Goal: Use online tool/utility: Utilize a website feature to perform a specific function

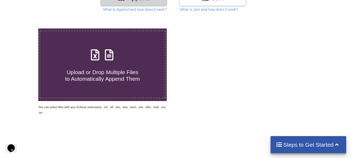
click at [154, 78] on h4 "Upload or Drop Multiple Files to Automatically Append Them" at bounding box center [102, 72] width 125 height 20
click at [24, 29] on input "Upload or Drop Multiple Files to Automatically Append Them" at bounding box center [24, 29] width 0 height 0
type input "C:\fakepath\072024 COMPRAS AI.xlsx"
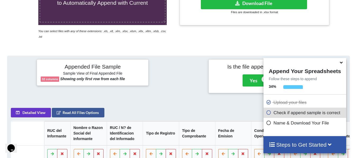
scroll to position [155, 0]
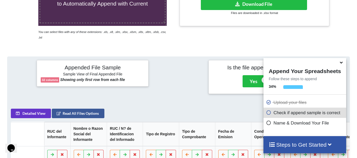
click at [342, 64] on icon at bounding box center [342, 62] width 6 height 5
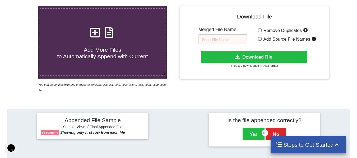
scroll to position [75, 0]
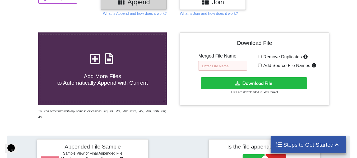
click at [231, 65] on input "text" at bounding box center [222, 66] width 49 height 10
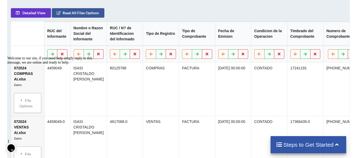
scroll to position [313, 0]
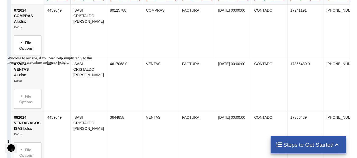
click at [24, 38] on div "File Options" at bounding box center [28, 45] width 24 height 17
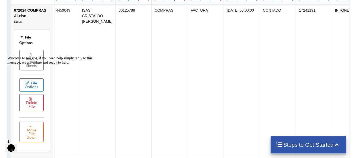
click at [31, 56] on div "Welcome to our site, if you need help simply reply to this message, we are onli…" at bounding box center [54, 60] width 95 height 8
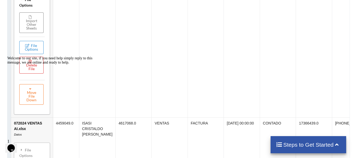
scroll to position [393, 0]
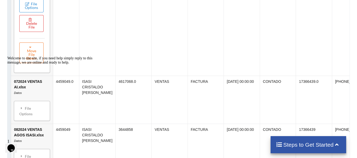
click at [28, 56] on div "Welcome to our site, if you need help simply reply to this message, we are onli…" at bounding box center [54, 60] width 95 height 8
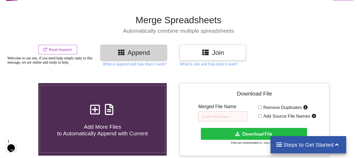
scroll to position [22, 0]
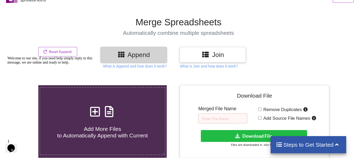
drag, startPoint x: 244, startPoint y: 99, endPoint x: 243, endPoint y: 104, distance: 5.1
drag, startPoint x: 243, startPoint y: 105, endPoint x: 192, endPoint y: 7, distance: 110.9
click at [192, 7] on section "Merge Spreadsheets Automatically combine multiple spreadsheets" at bounding box center [178, 26] width 357 height 41
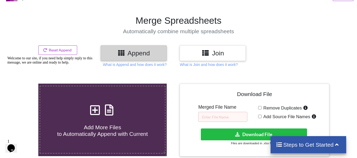
scroll to position [75, 0]
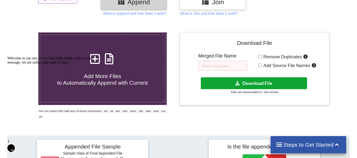
click at [257, 80] on button "Download File" at bounding box center [254, 84] width 106 height 12
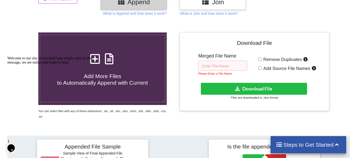
click at [215, 66] on input "text" at bounding box center [222, 66] width 49 height 10
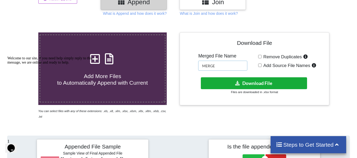
type input "MERGE"
click at [281, 83] on button "Download File" at bounding box center [254, 84] width 106 height 12
